Goal: Find specific page/section: Find specific page/section

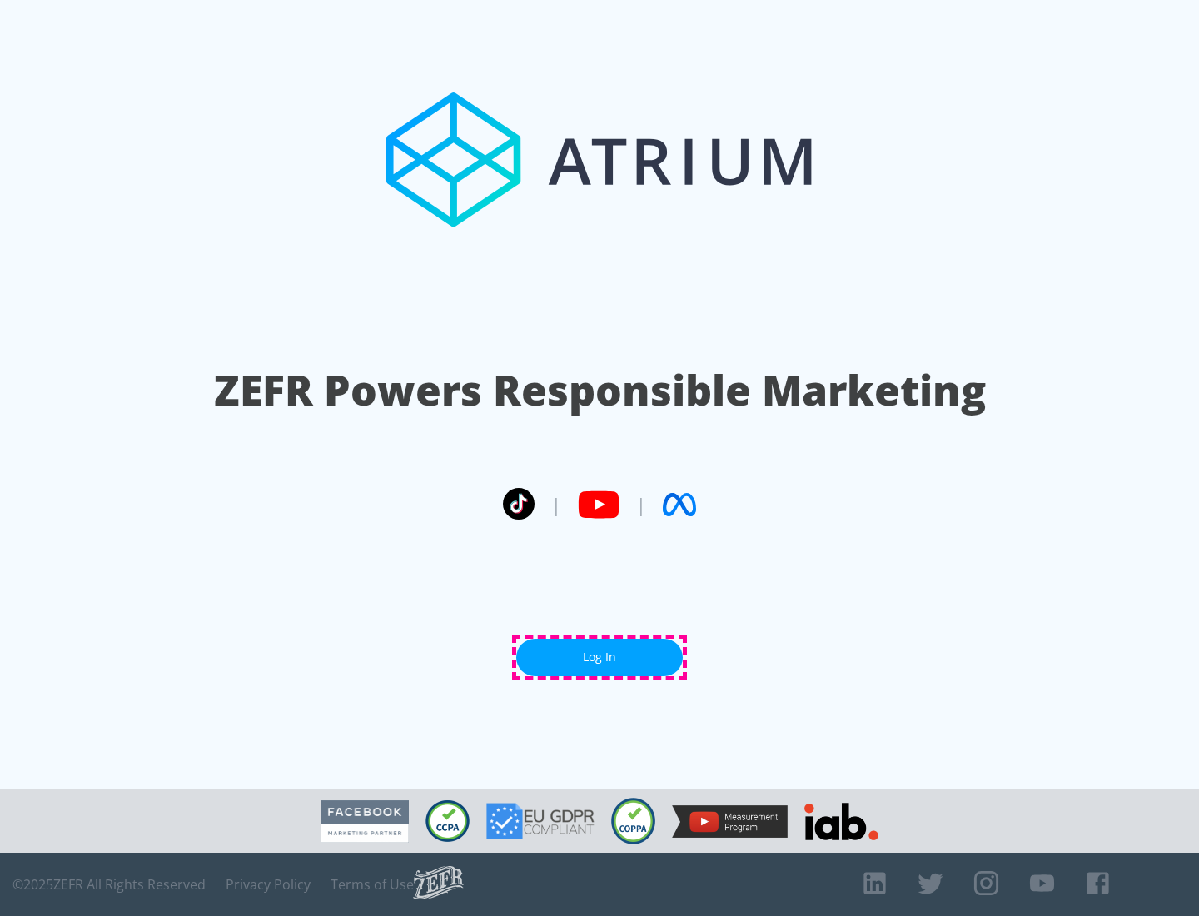
click at [600, 657] on link "Log In" at bounding box center [599, 657] width 167 height 37
